Goal: Transaction & Acquisition: Book appointment/travel/reservation

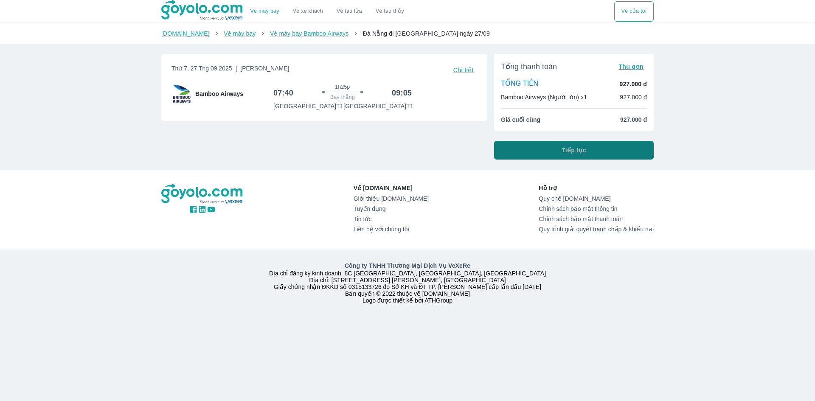
click at [576, 148] on span "Tiếp tục" at bounding box center [573, 150] width 25 height 8
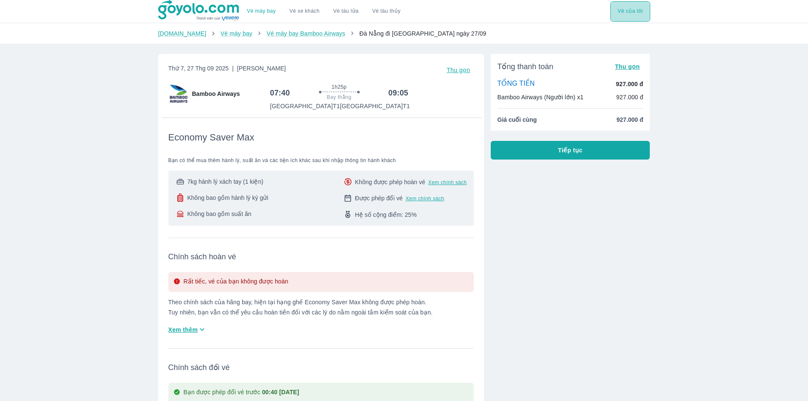
click at [614, 11] on button "Vé của tôi" at bounding box center [630, 11] width 39 height 20
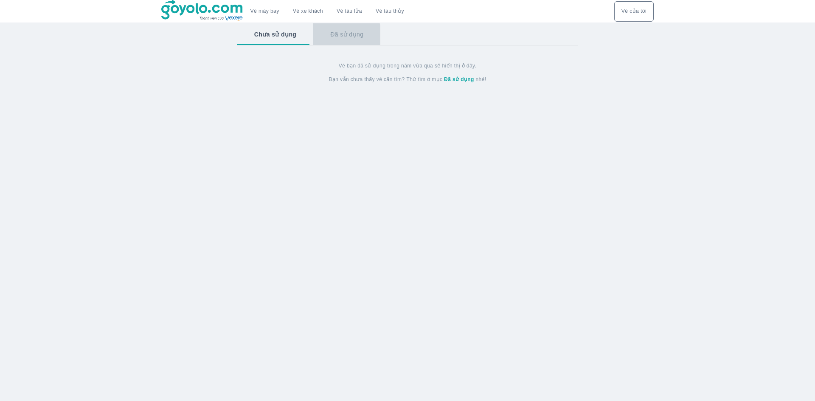
click at [331, 37] on button "Đã sử dụng" at bounding box center [346, 34] width 67 height 22
click at [269, 35] on button "Chưa sử dụng" at bounding box center [274, 34] width 75 height 22
click at [316, 10] on link "Vé xe khách" at bounding box center [308, 11] width 30 height 6
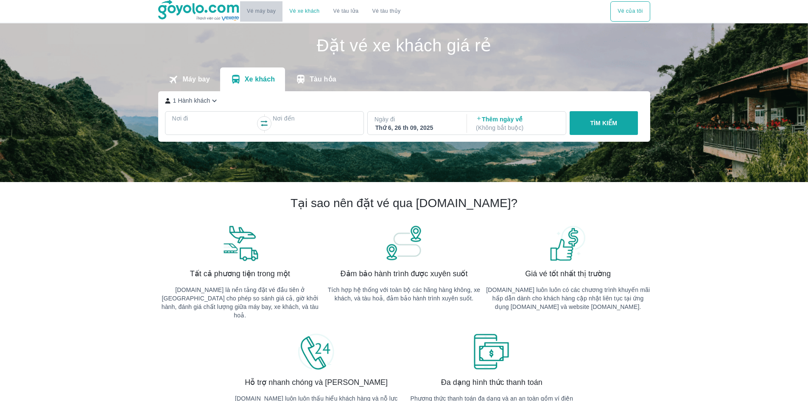
click at [259, 3] on button "Vé máy bay" at bounding box center [261, 11] width 42 height 20
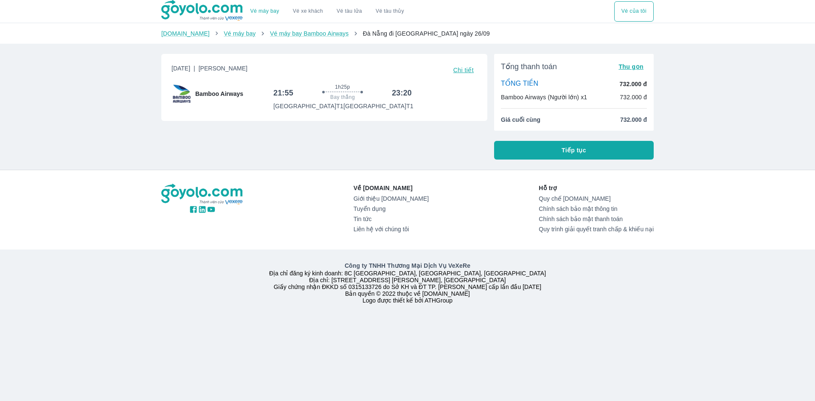
click at [578, 151] on span "Tiếp tục" at bounding box center [573, 150] width 25 height 8
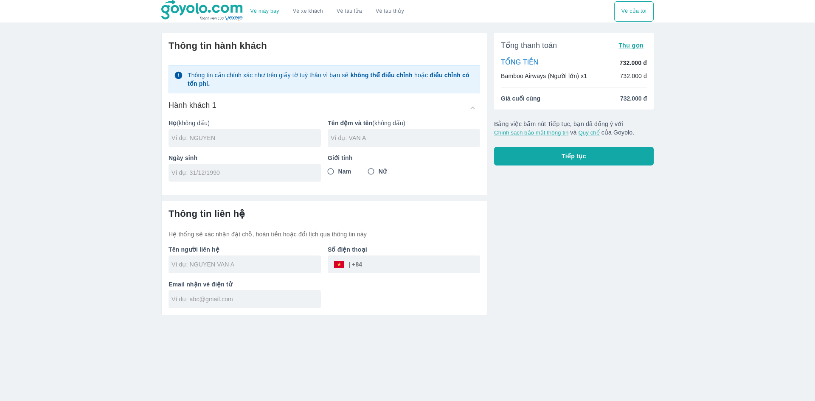
click at [219, 131] on div at bounding box center [244, 138] width 152 height 18
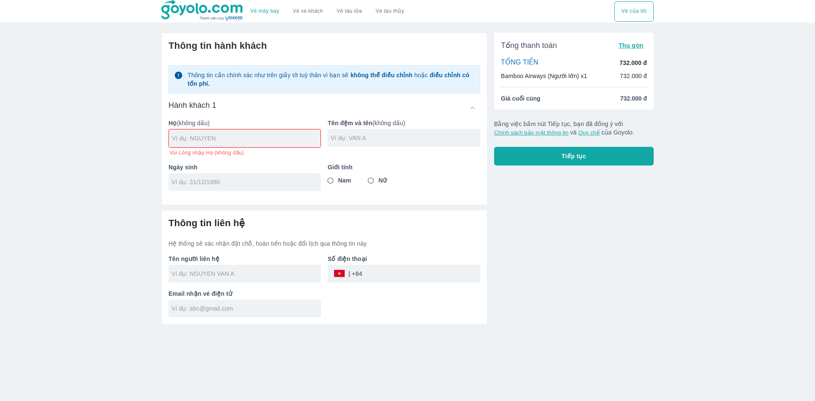
click at [219, 131] on div at bounding box center [244, 138] width 151 height 18
click at [564, 159] on span "Tiếp tục" at bounding box center [573, 156] width 25 height 8
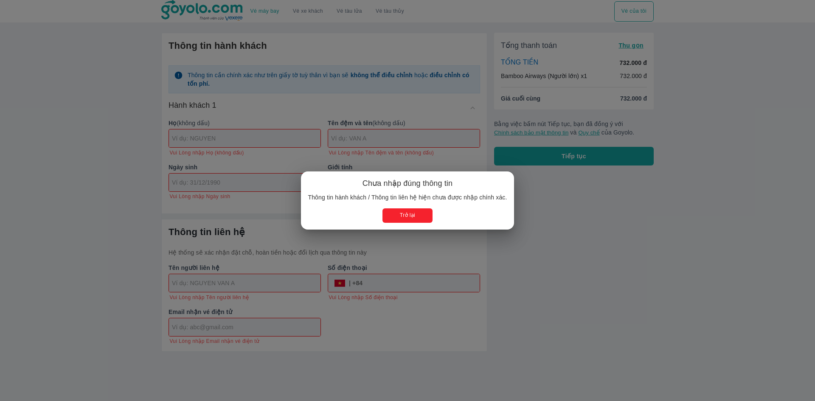
click at [417, 220] on button "Trở lại" at bounding box center [407, 215] width 50 height 14
